Goal: Obtain resource: Download file/media

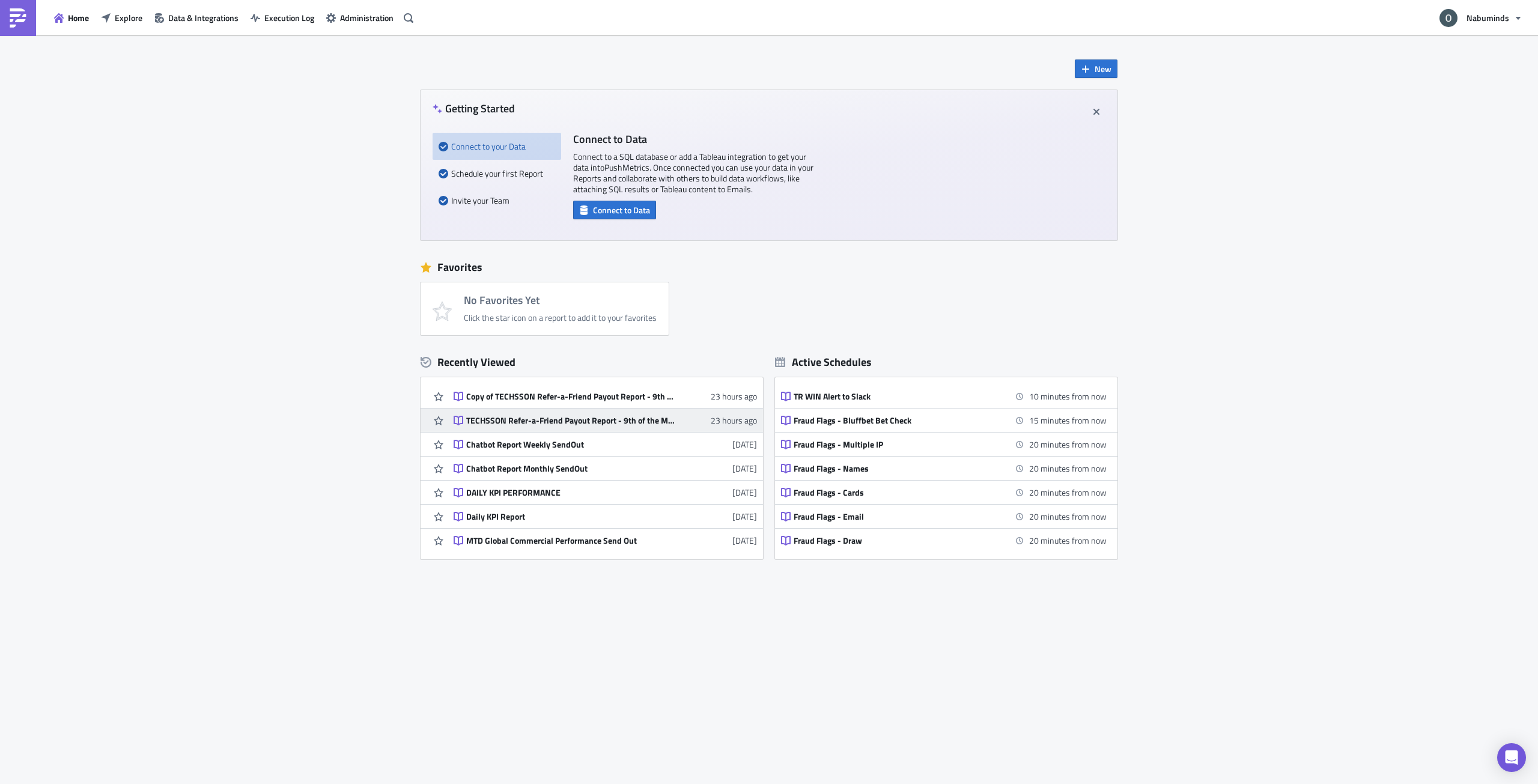
click at [511, 424] on div "TECHSSON Refer-a-Friend Payout Report - 9th of the Month" at bounding box center [572, 420] width 211 height 11
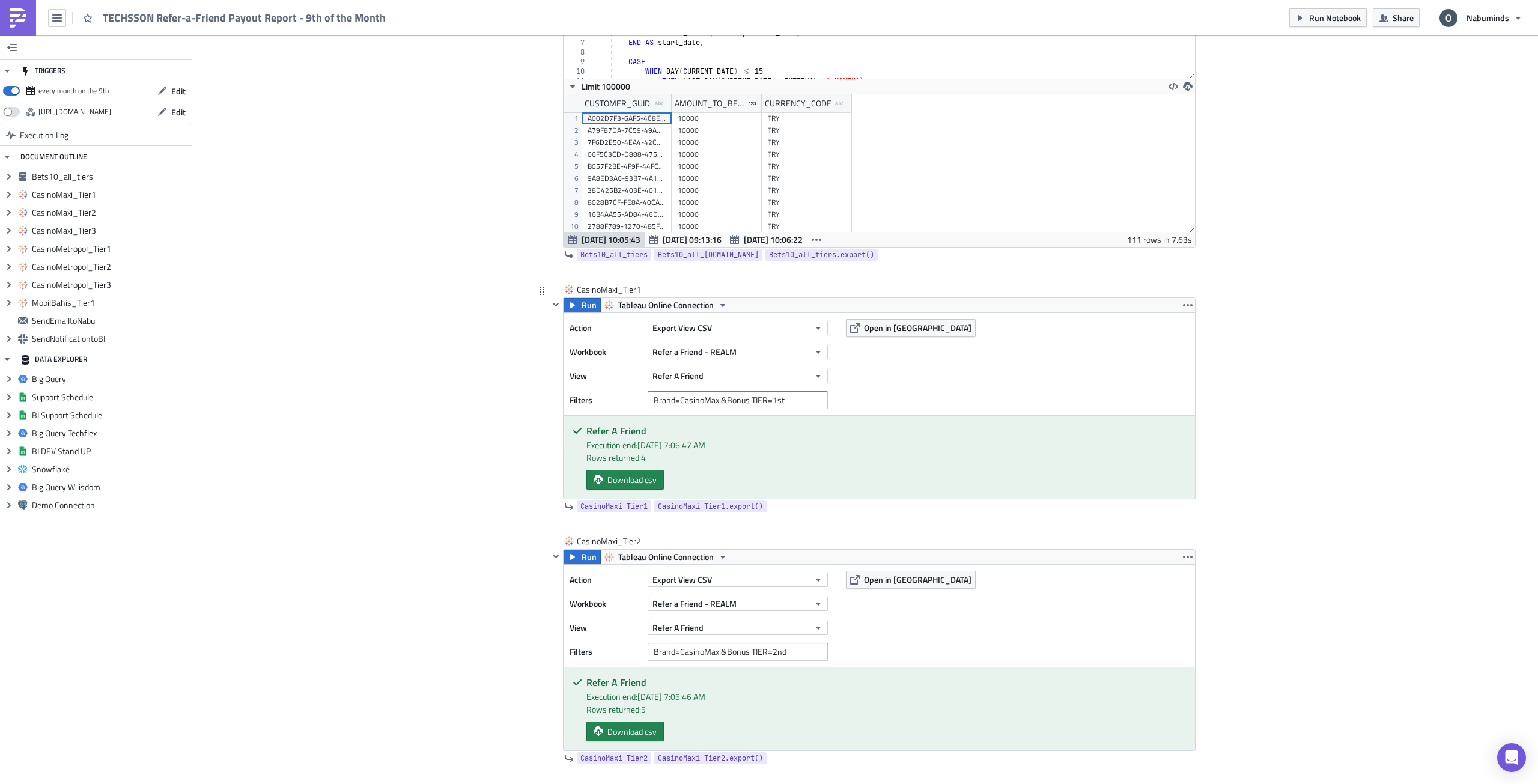
scroll to position [661, 0]
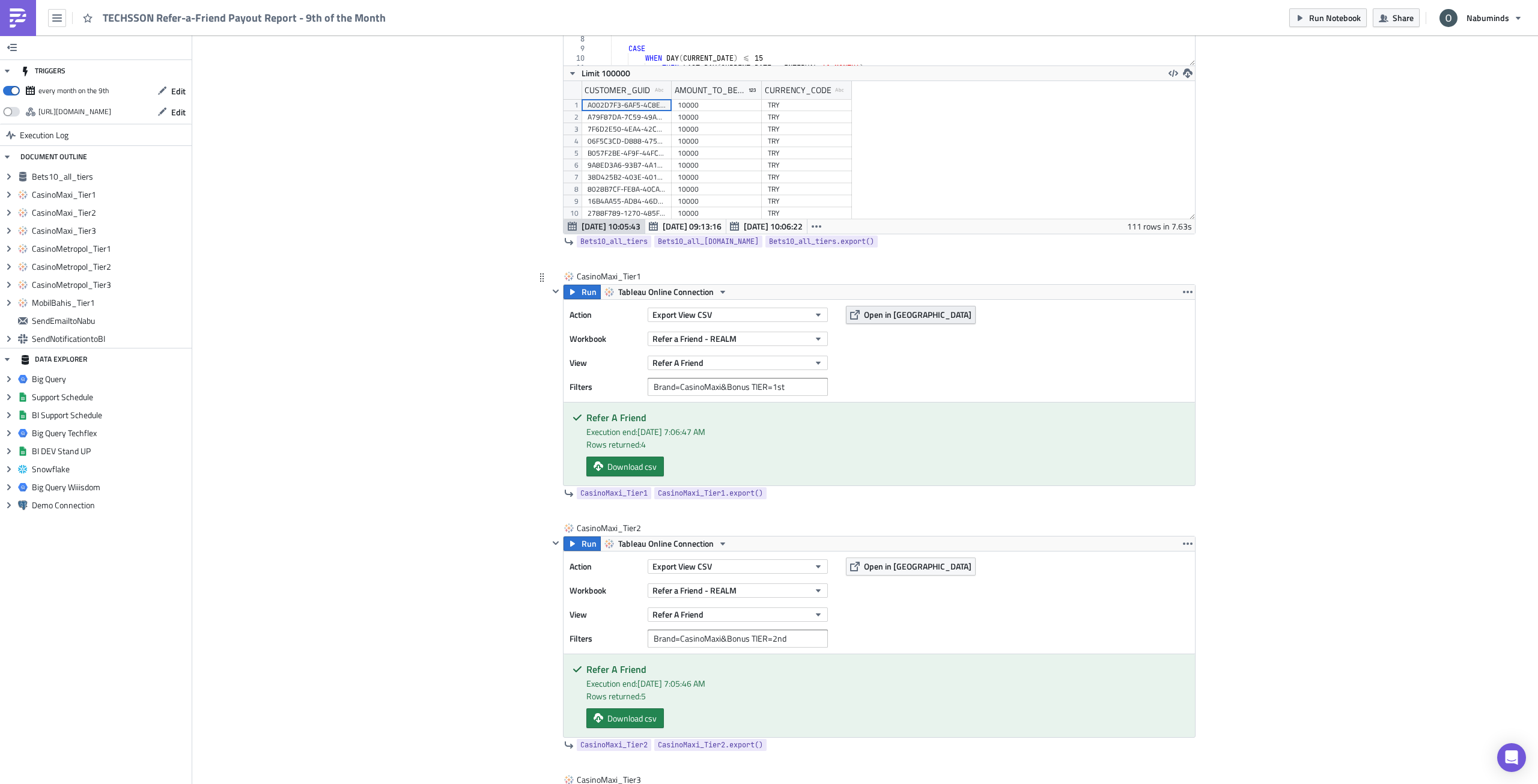
click at [881, 314] on span "Open in [GEOGRAPHIC_DATA]" at bounding box center [917, 314] width 107 height 13
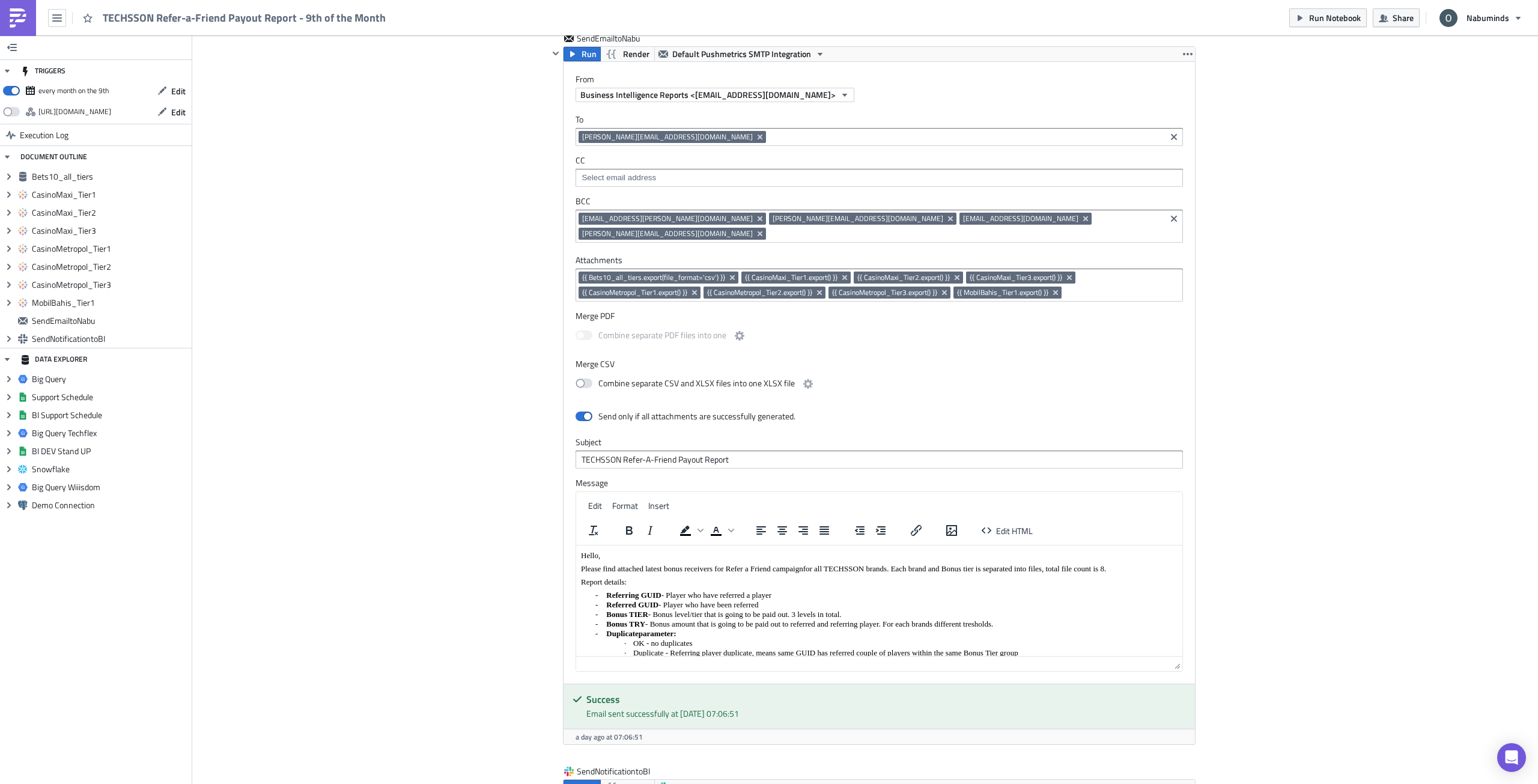
scroll to position [2762, 0]
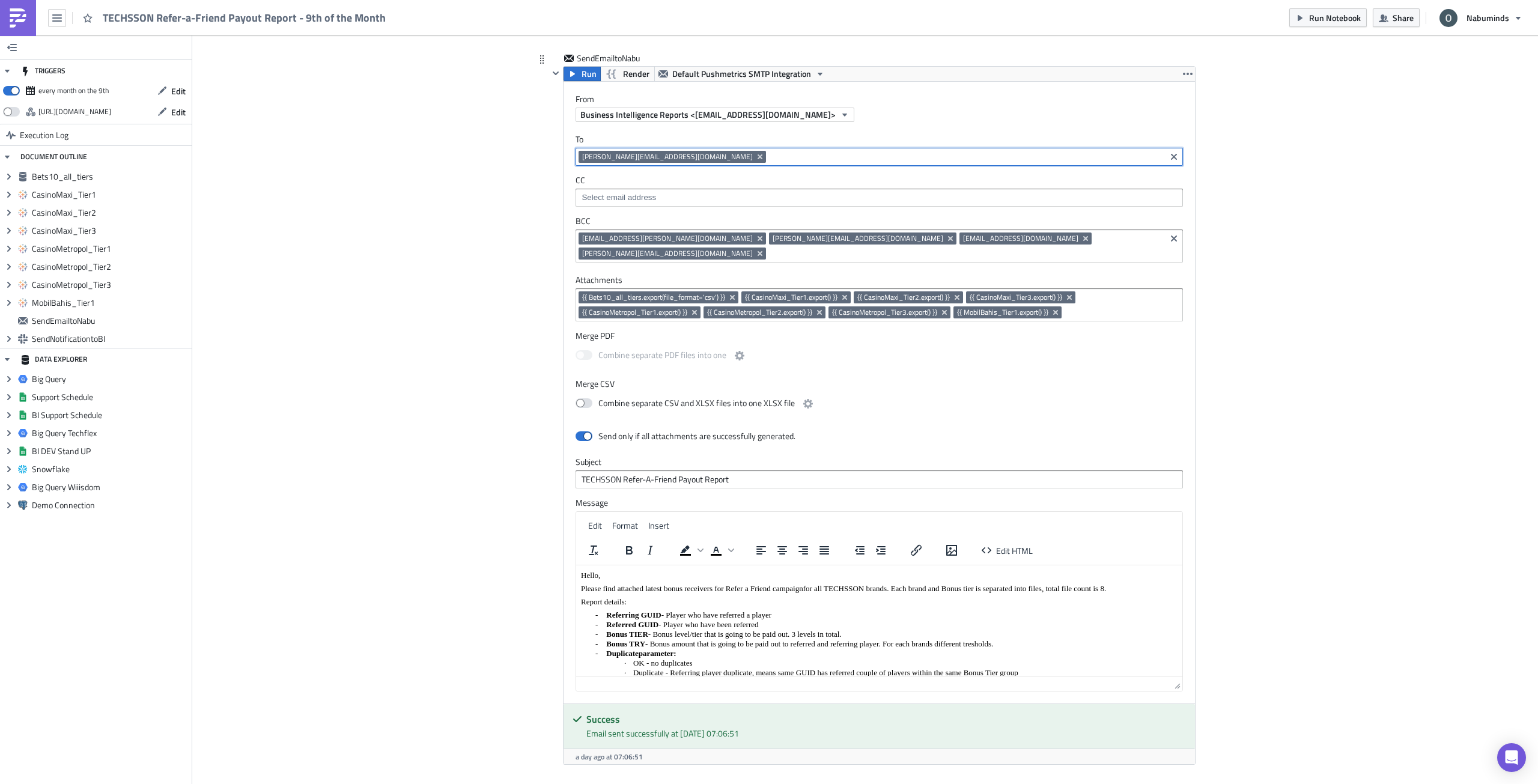
click at [769, 158] on input at bounding box center [965, 156] width 394 height 12
type input "[PERSON_NAME]"
click at [642, 174] on div "[PERSON_NAME][EMAIL_ADDRESS][PERSON_NAME][DOMAIN_NAME]" at bounding box center [692, 177] width 226 height 12
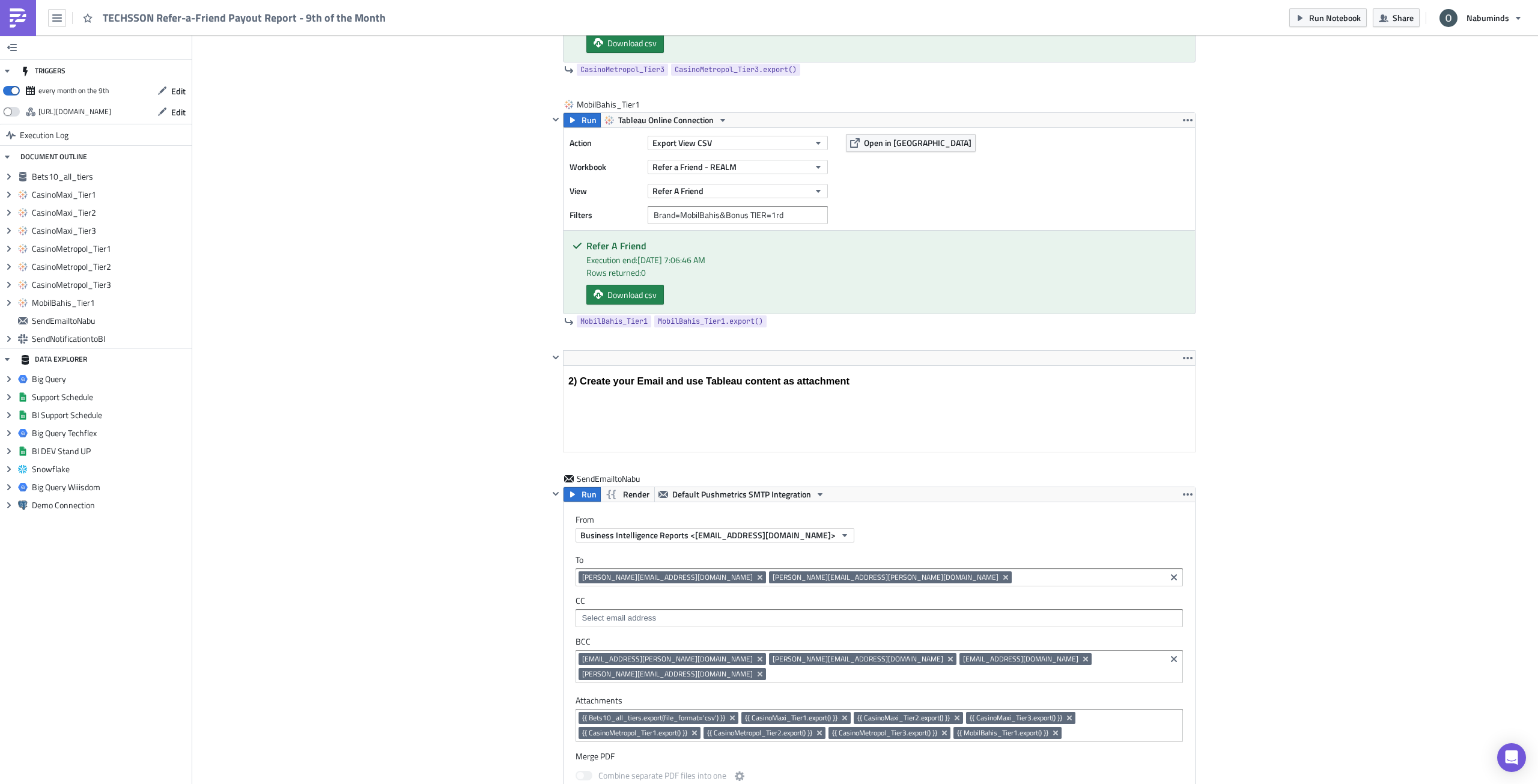
scroll to position [2162, 0]
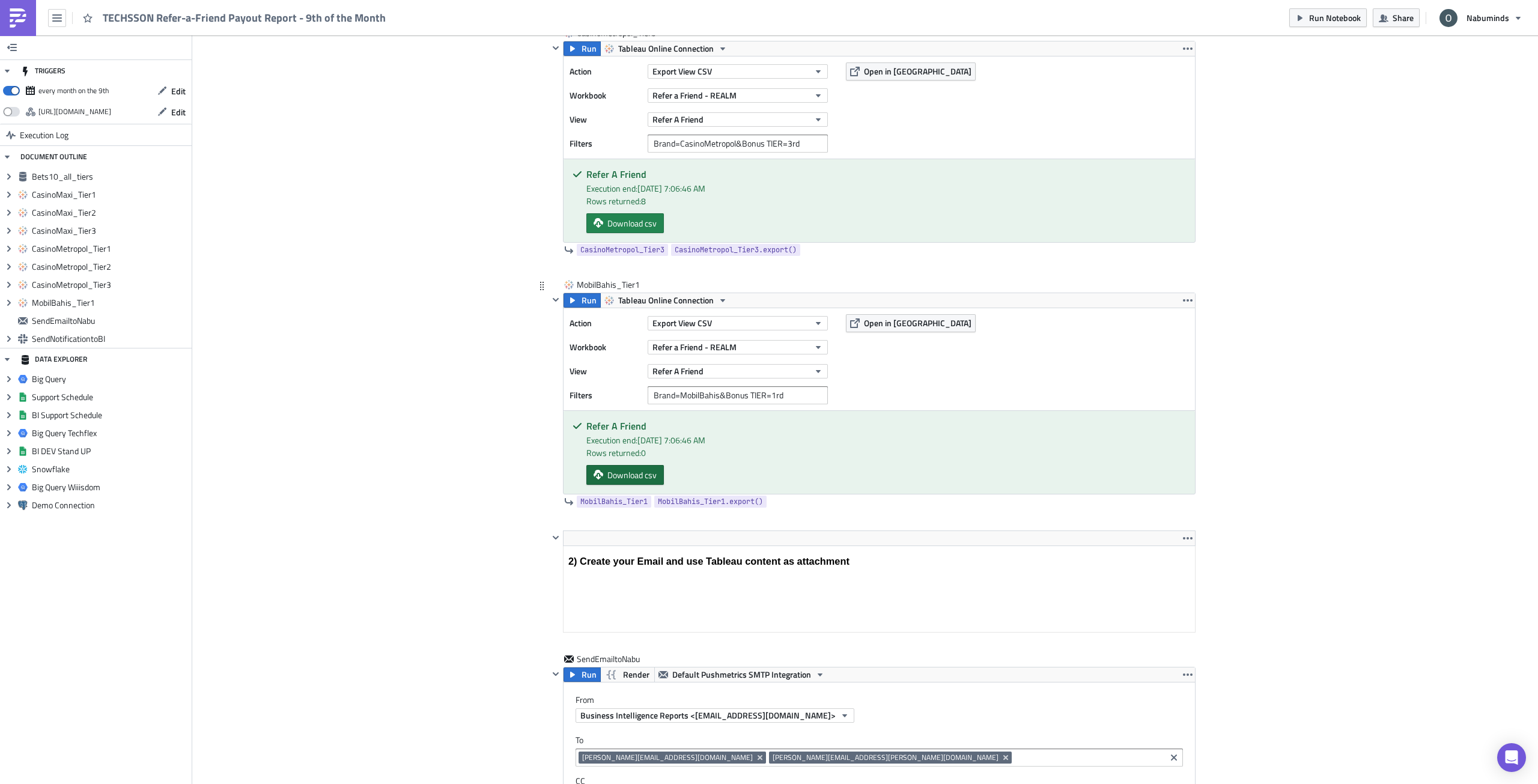
click at [642, 472] on span "Download csv" at bounding box center [632, 474] width 50 height 13
click at [582, 301] on span "Run" at bounding box center [589, 301] width 15 height 14
click at [627, 480] on span "Download csv" at bounding box center [632, 474] width 50 height 13
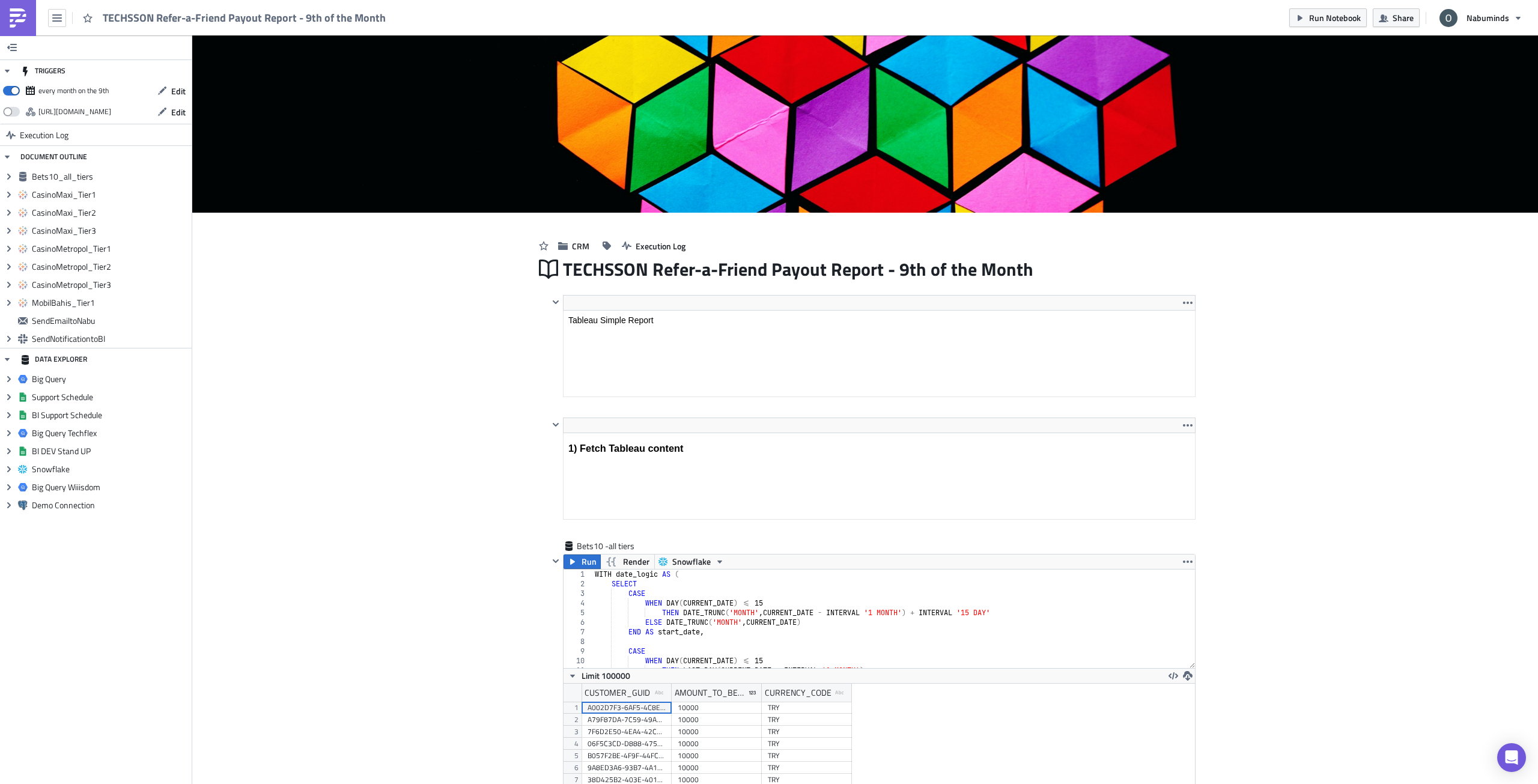
scroll to position [180, 0]
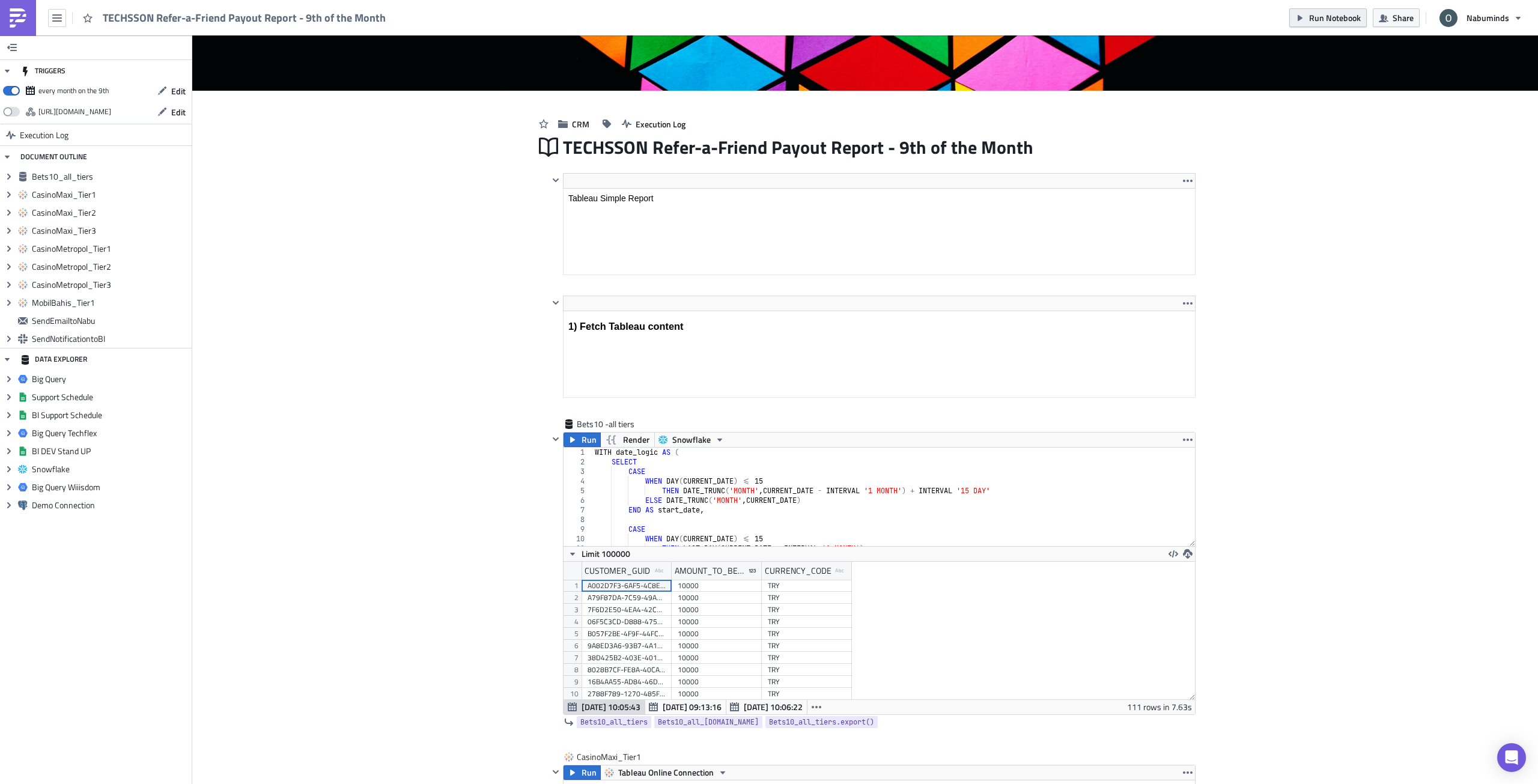
click at [1336, 23] on span "Run Notebook" at bounding box center [1334, 18] width 51 height 13
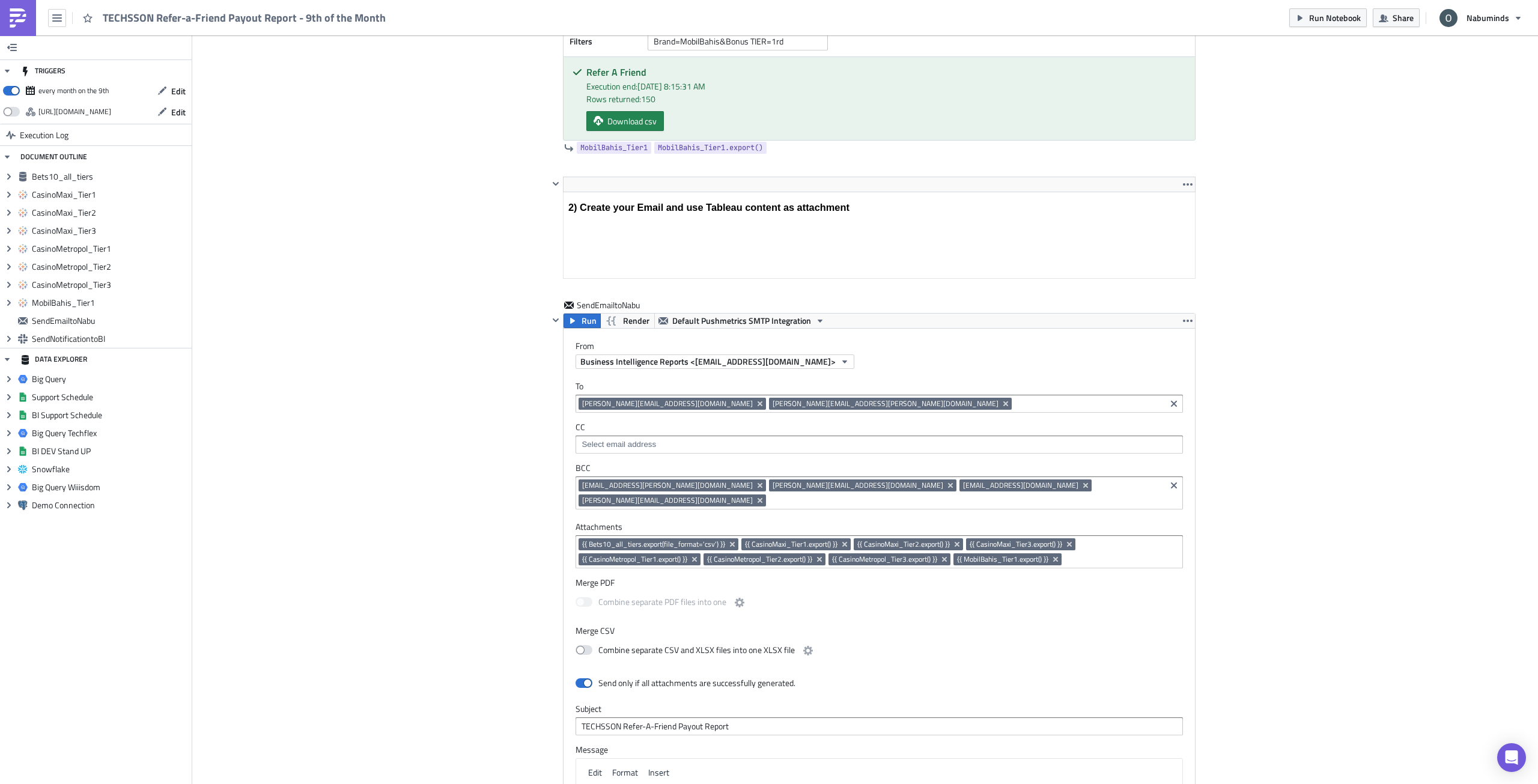
scroll to position [2643, 0]
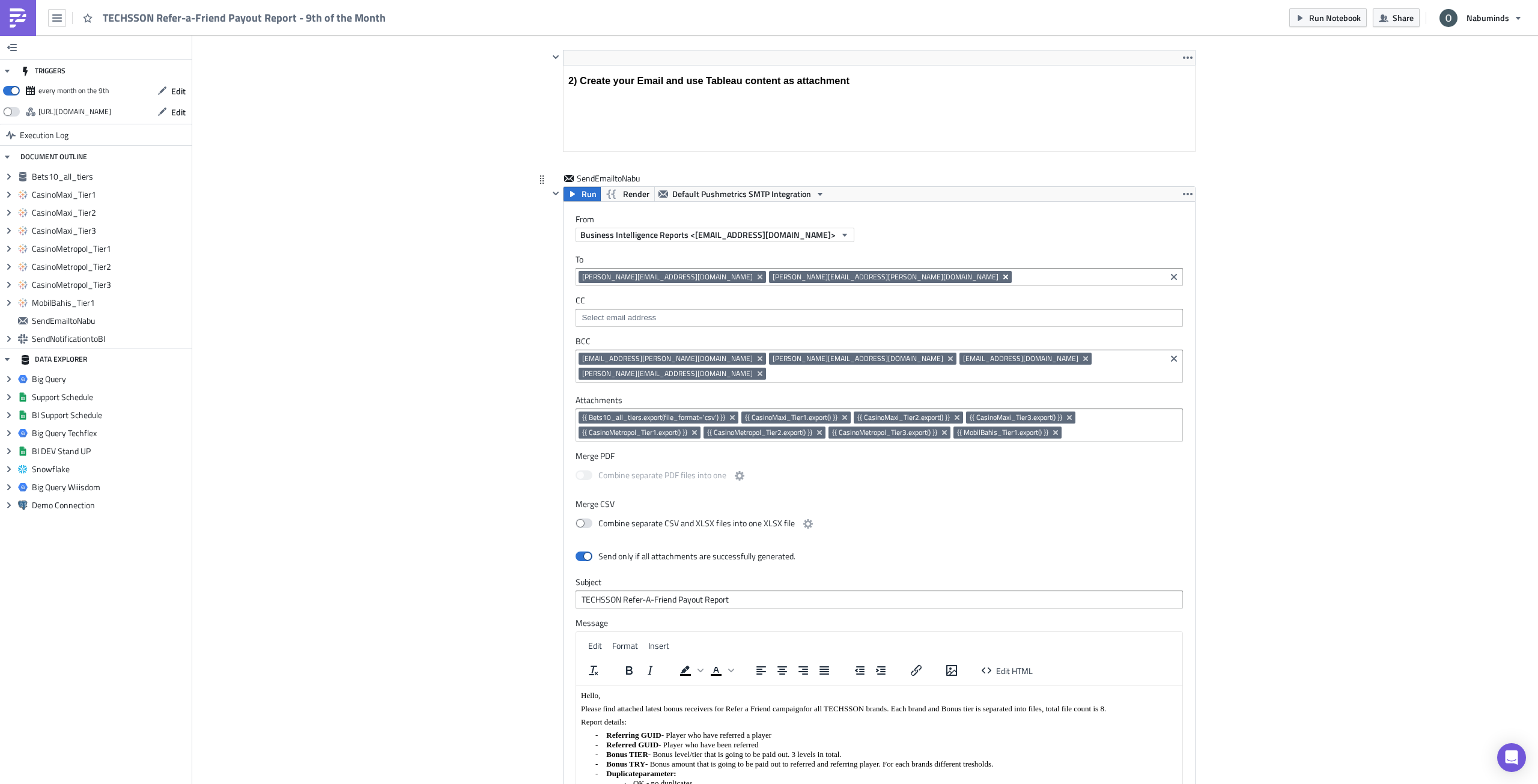
click at [1001, 278] on icon "Remove Tag" at bounding box center [1006, 276] width 10 height 10
